Goal: Communication & Community: Answer question/provide support

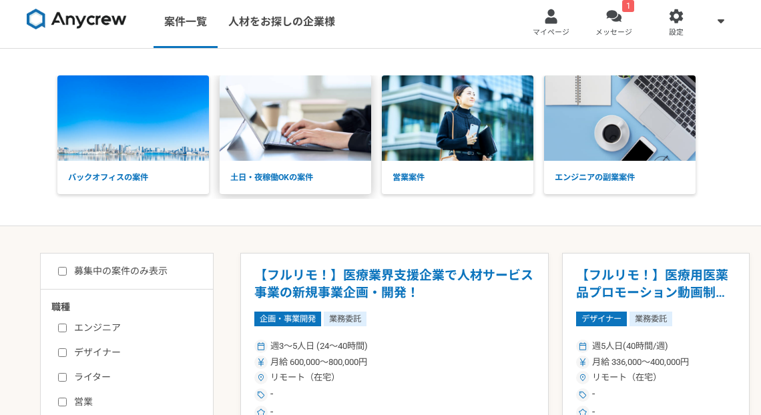
scroll to position [13, 0]
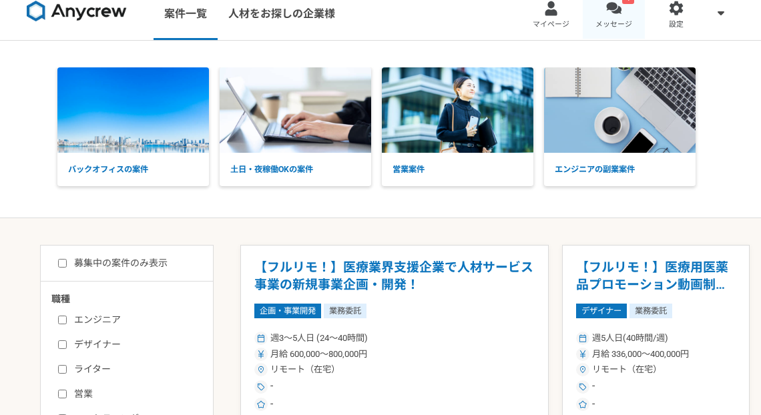
click at [621, 7] on link "1 メッセージ" at bounding box center [614, 13] width 63 height 53
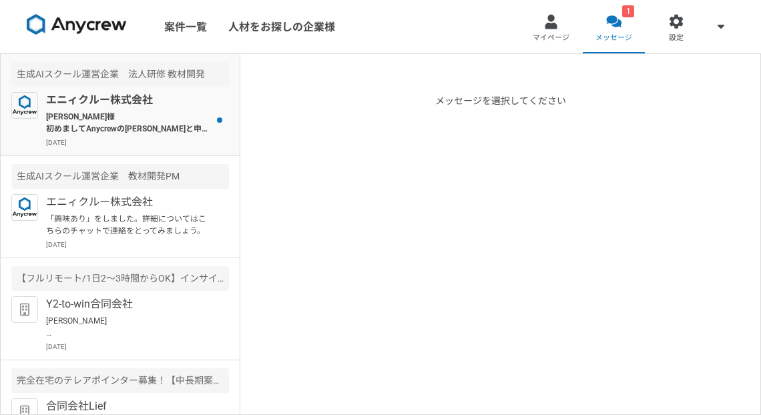
click at [118, 132] on p "[PERSON_NAME]様 初めましてAnycrewの[PERSON_NAME]と申します。 [PERSON_NAME]がお盆期間中ということもあり、私の方…" at bounding box center [128, 123] width 165 height 24
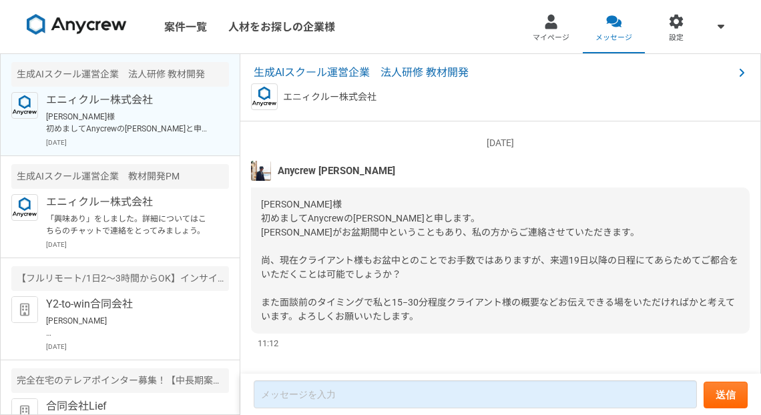
scroll to position [1880, 0]
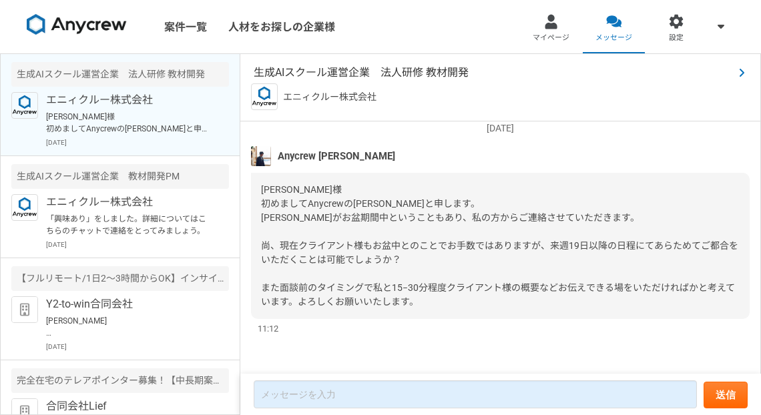
click at [367, 65] on span "生成AIスクール運営企業　法人研修 教材開発" at bounding box center [494, 73] width 480 height 16
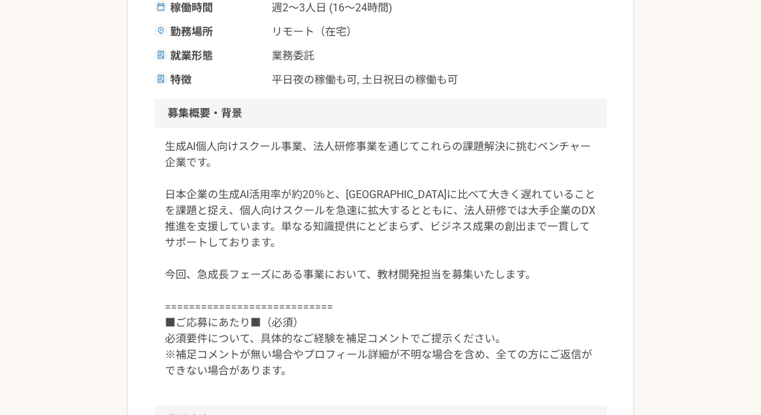
scroll to position [57, 0]
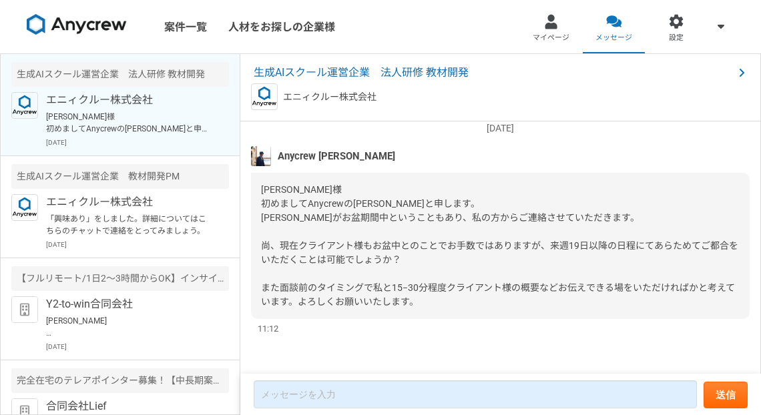
scroll to position [1892, 0]
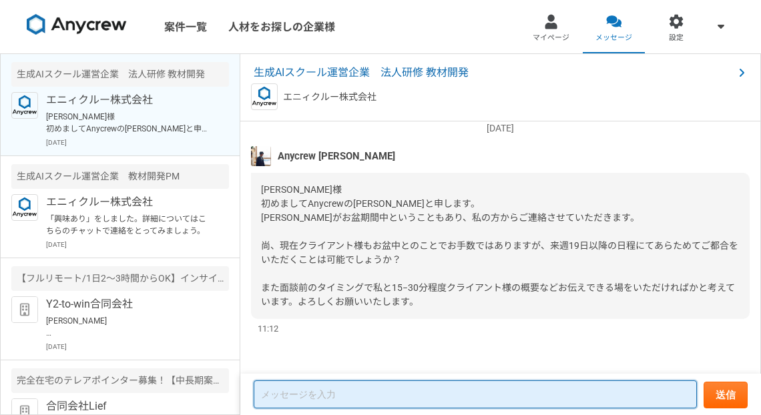
click at [387, 388] on textarea at bounding box center [475, 395] width 443 height 28
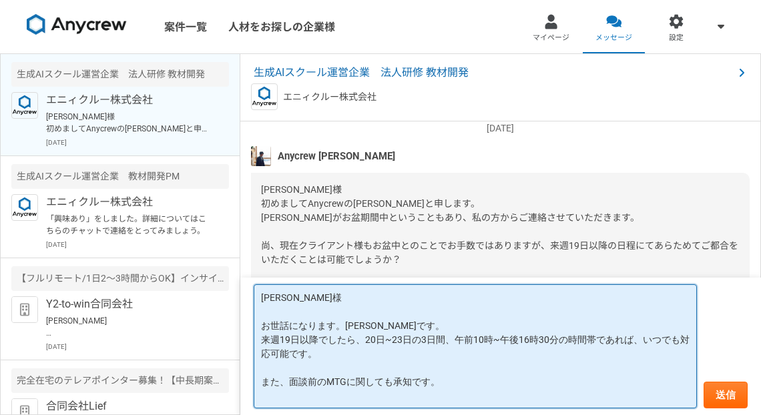
scroll to position [7, 0]
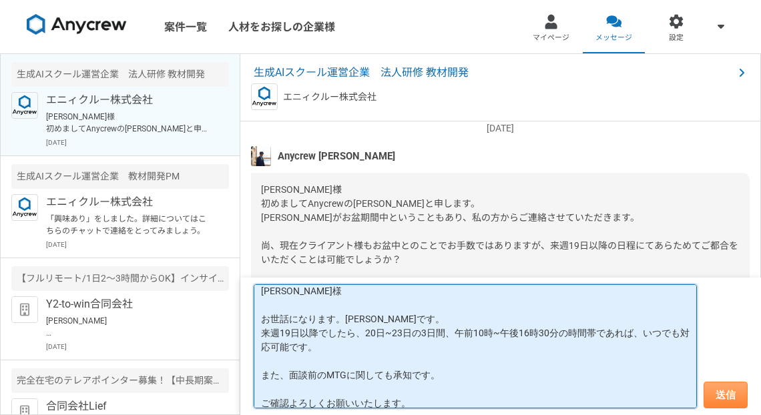
type textarea "[PERSON_NAME]様 お世話になります。[PERSON_NAME]です。 来週19日以降でしたら、20日~23日の3日間、午前10時~午後16時30分…"
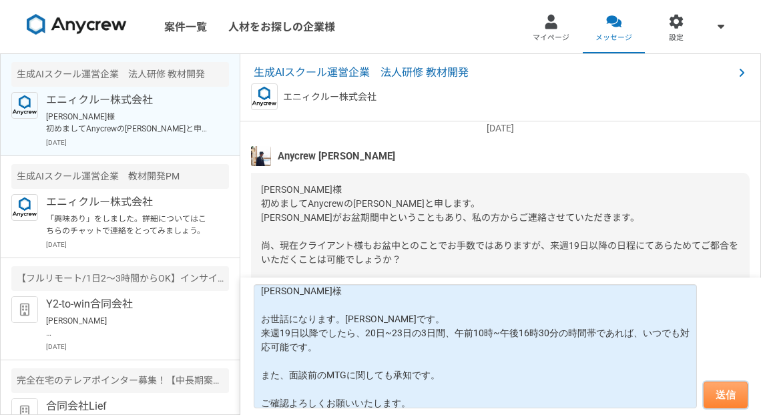
click at [732, 389] on button "送信" at bounding box center [726, 395] width 44 height 27
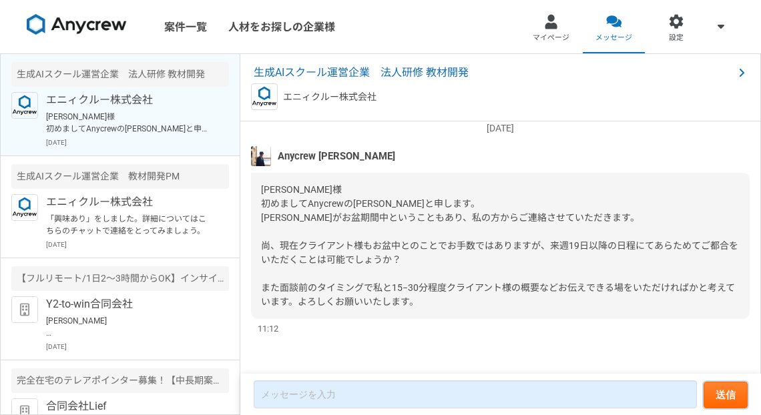
scroll to position [1893, 0]
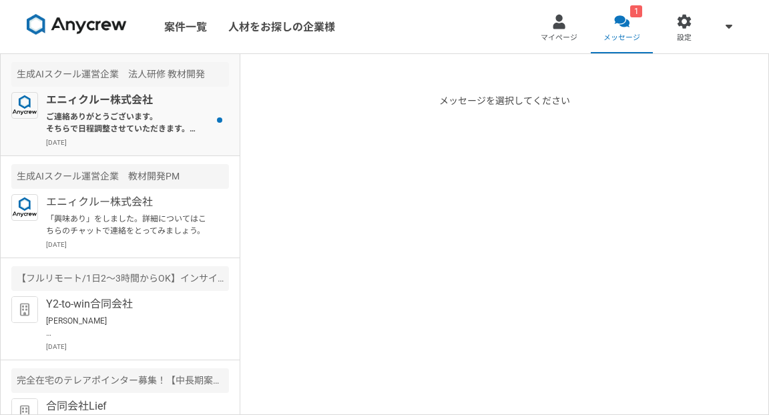
click at [172, 116] on p "ご連絡ありがとうございます。 そちらで日程調整させていただきます。 下記にてまずは私との面談時間をお伝えさせていただきます。以降にてクライアント側の予定を調整…" at bounding box center [128, 123] width 165 height 24
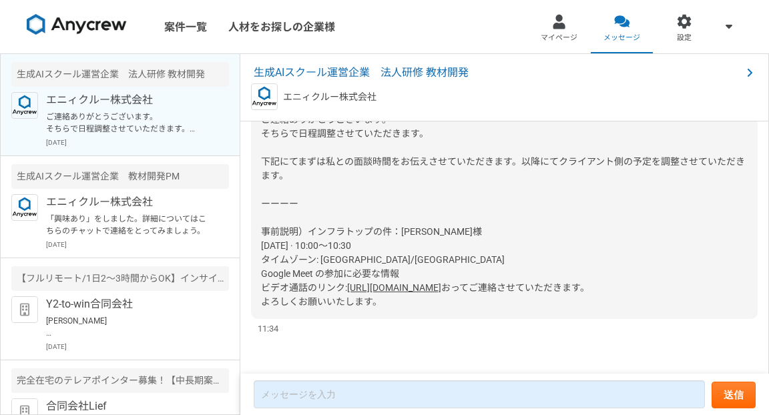
scroll to position [2064, 0]
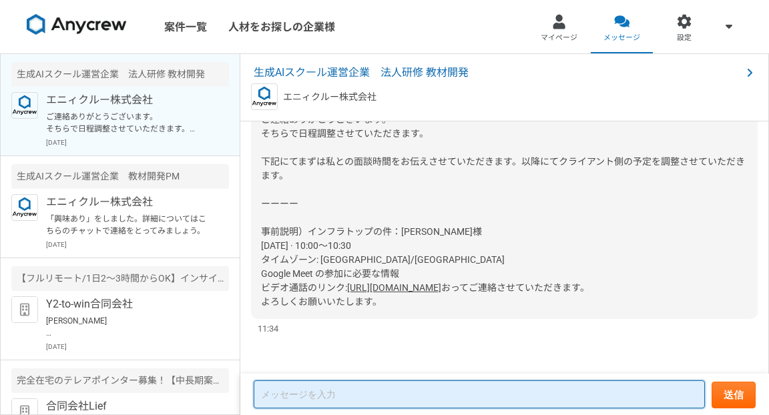
click at [372, 399] on textarea at bounding box center [479, 395] width 451 height 28
type textarea "承知しました。よろしくお願いいたします。"
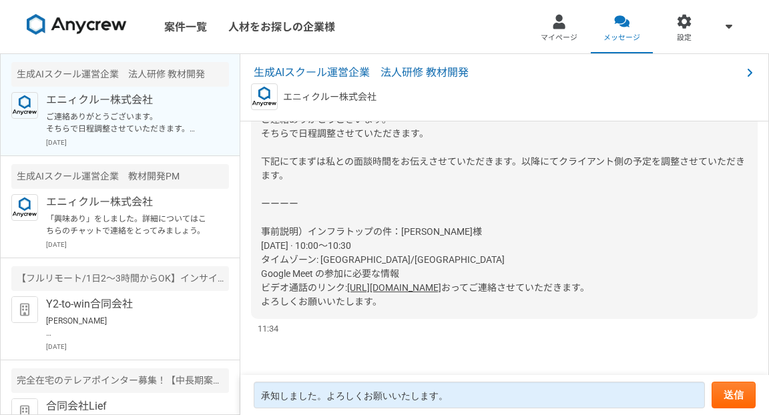
click at [711, 389] on form "承知しました。よろしくお願いいたします。 送信" at bounding box center [504, 395] width 529 height 40
click at [720, 393] on button "送信" at bounding box center [734, 395] width 44 height 27
